Goal: Task Accomplishment & Management: Complete application form

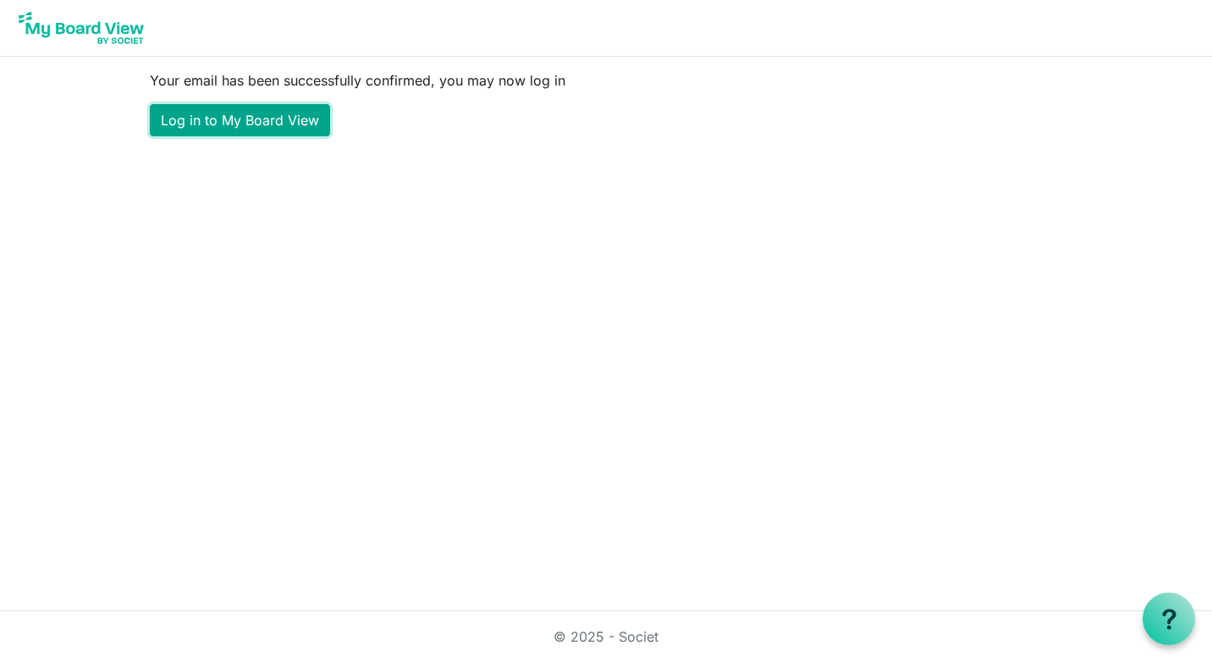
click at [285, 120] on link "Log in to My Board View" at bounding box center [240, 120] width 180 height 32
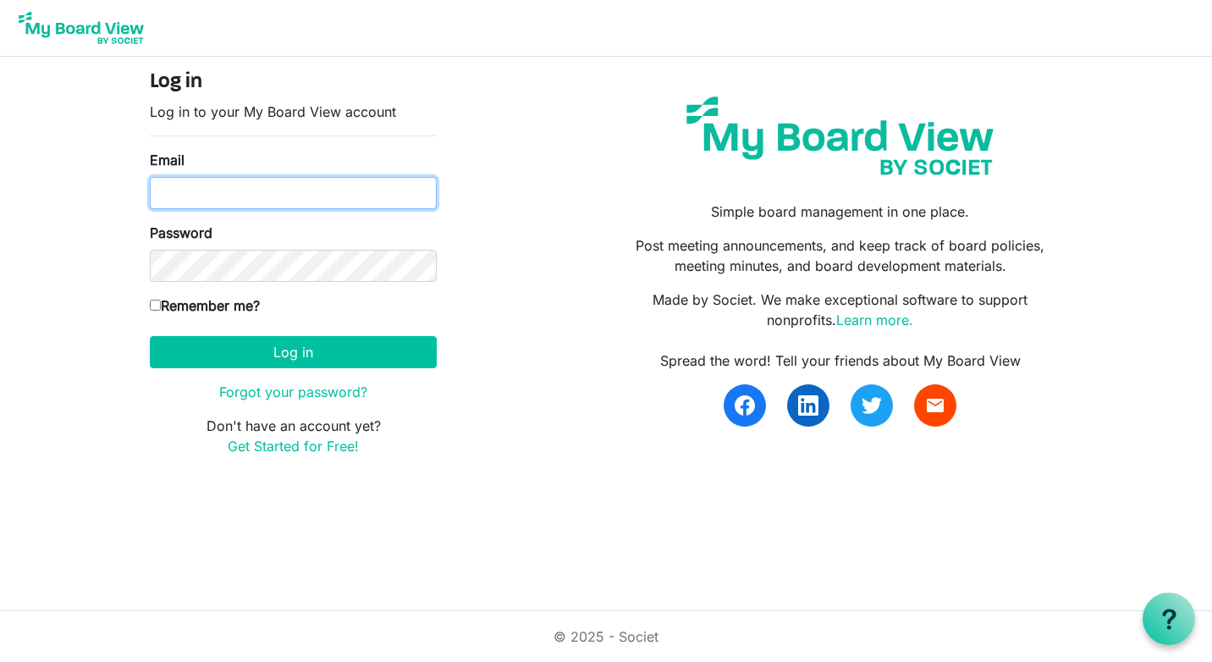
type input "[PERSON_NAME][EMAIL_ADDRESS][PERSON_NAME][DOMAIN_NAME]"
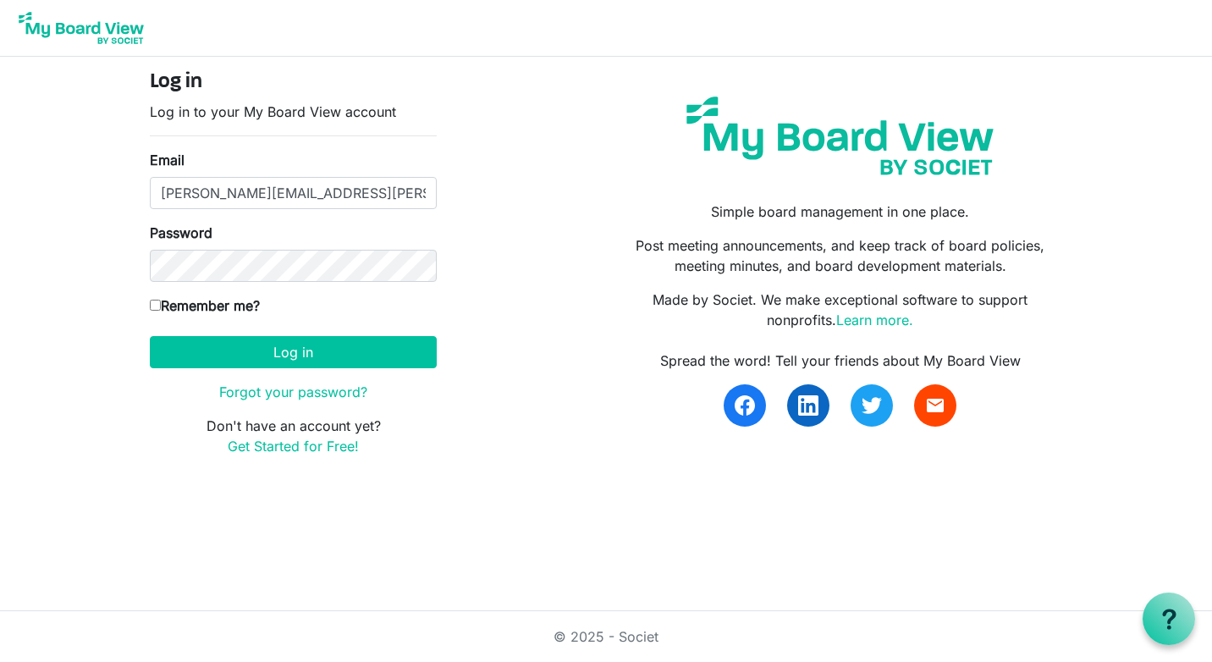
click at [757, 29] on nav at bounding box center [606, 28] width 1212 height 57
click at [1036, 37] on nav at bounding box center [606, 28] width 1212 height 57
